Goal: Information Seeking & Learning: Find specific fact

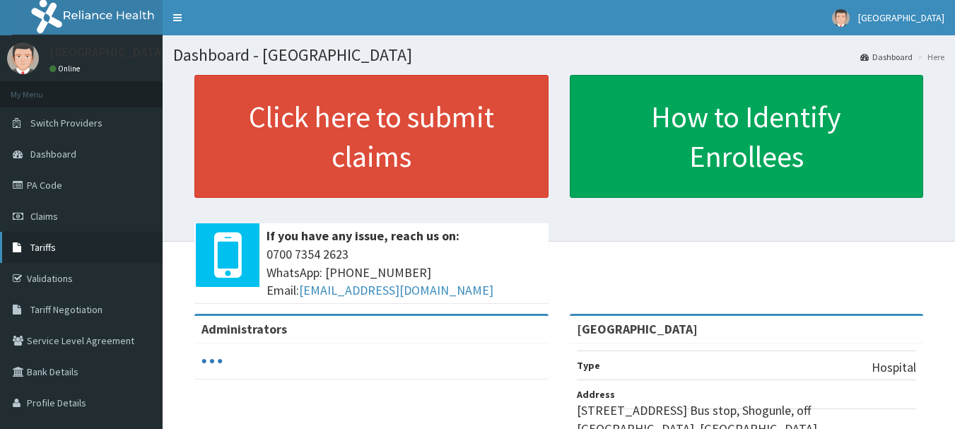
click at [65, 260] on link "Tariffs" at bounding box center [81, 247] width 163 height 31
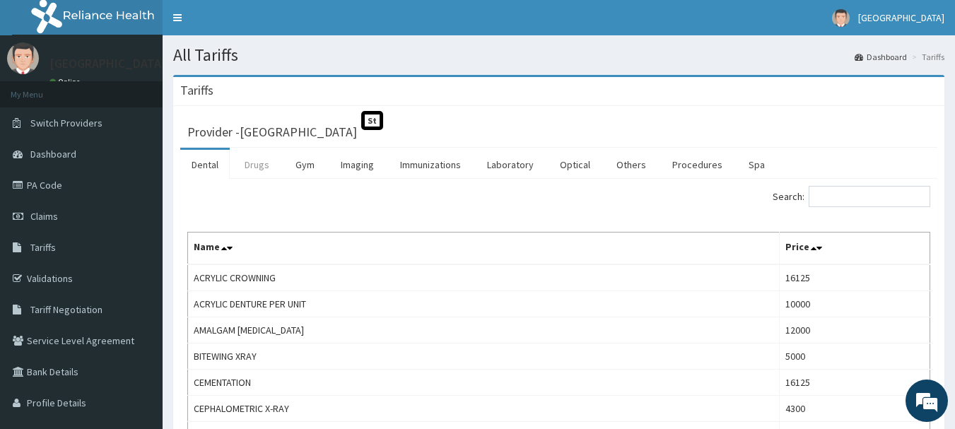
click at [252, 168] on link "Drugs" at bounding box center [256, 165] width 47 height 30
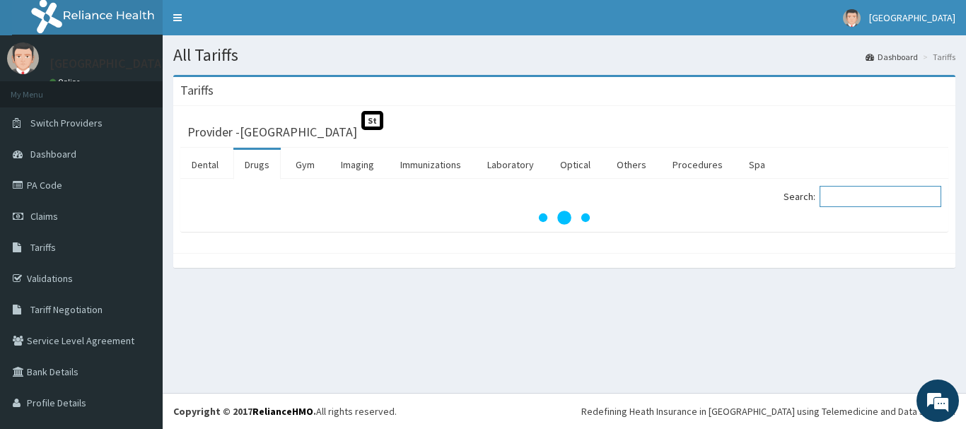
click at [833, 197] on input "Search:" at bounding box center [881, 196] width 122 height 21
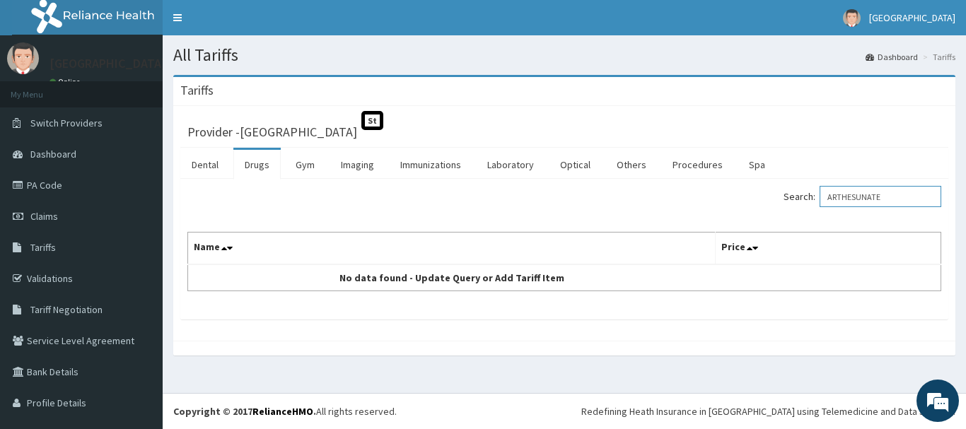
click at [917, 400] on html "R EL Toggle navigation Geo Medical Centre Geo Medical Centre - geomedicalcentre…" at bounding box center [483, 214] width 966 height 429
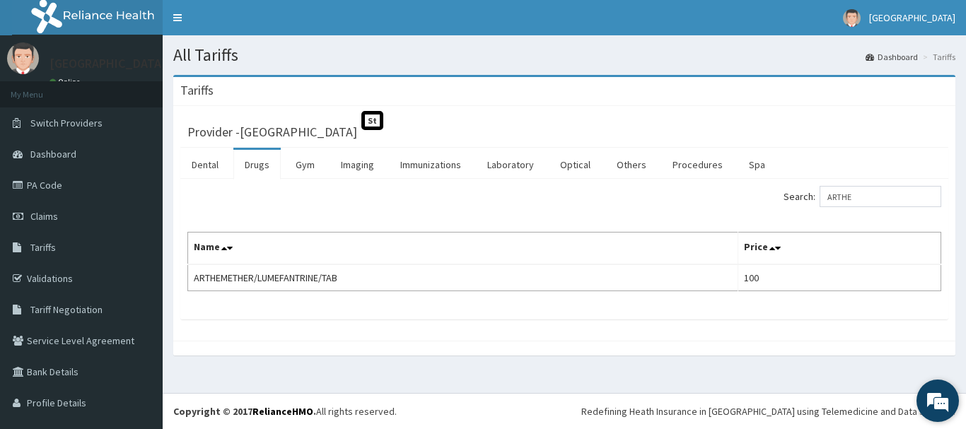
click at [917, 400] on div "We're Online! How may I help you today?" at bounding box center [938, 401] width 42 height 42
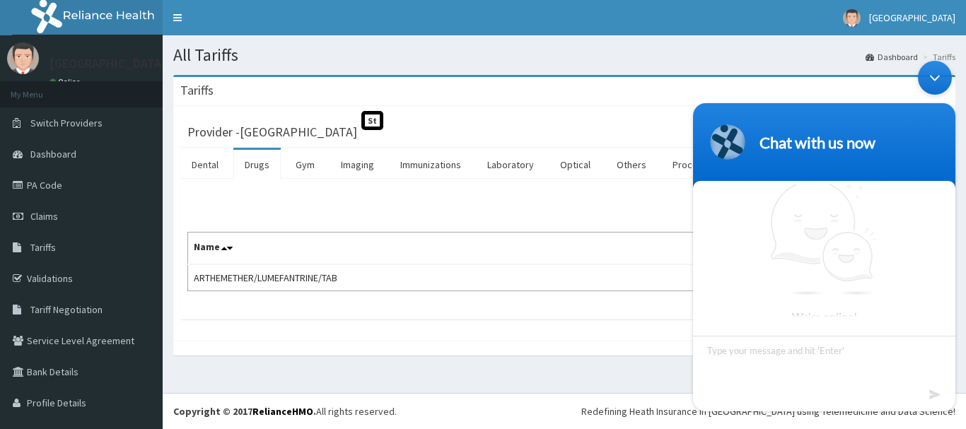
scroll to position [5, 0]
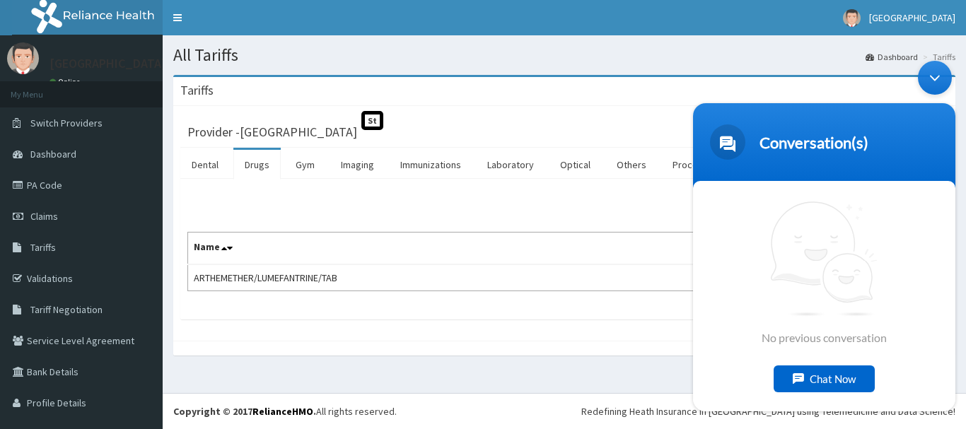
click at [931, 74] on div "Minimize live chat window" at bounding box center [935, 78] width 34 height 34
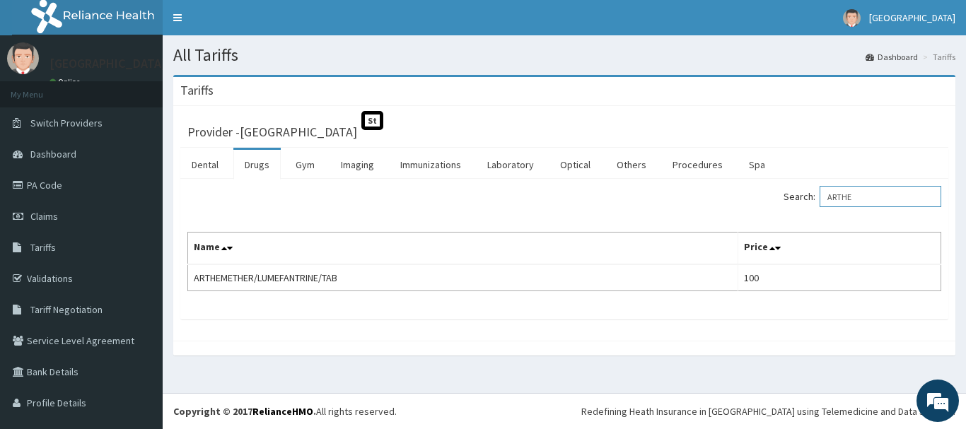
click at [867, 198] on input "ARTHE" at bounding box center [881, 196] width 122 height 21
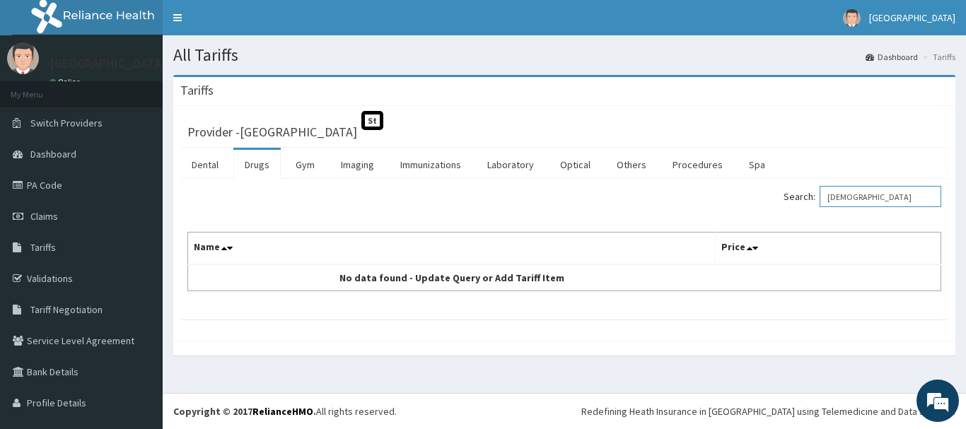
type input "ATESU"
click at [93, 34] on img at bounding box center [100, 17] width 176 height 35
